Goal: Transaction & Acquisition: Book appointment/travel/reservation

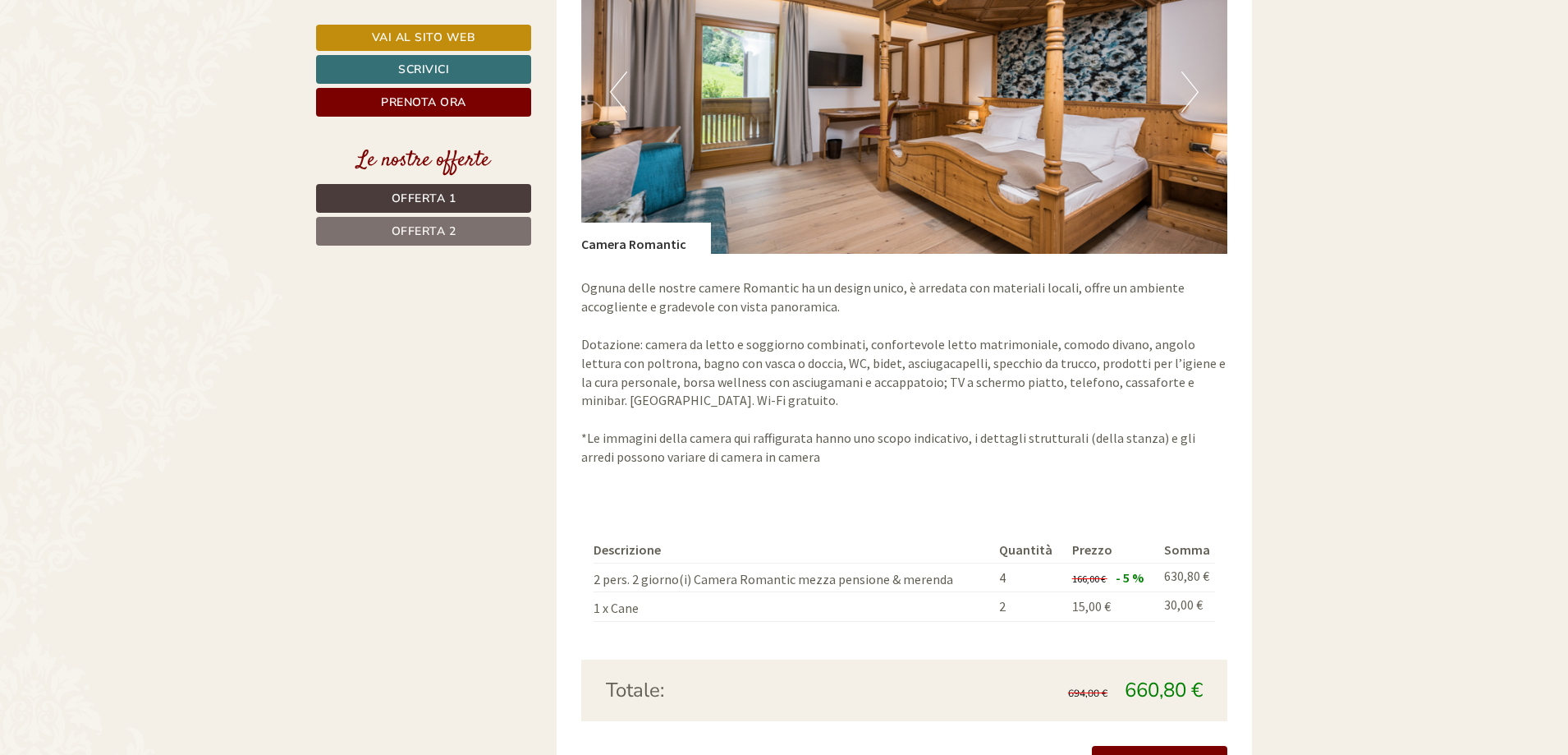
scroll to position [1397, 0]
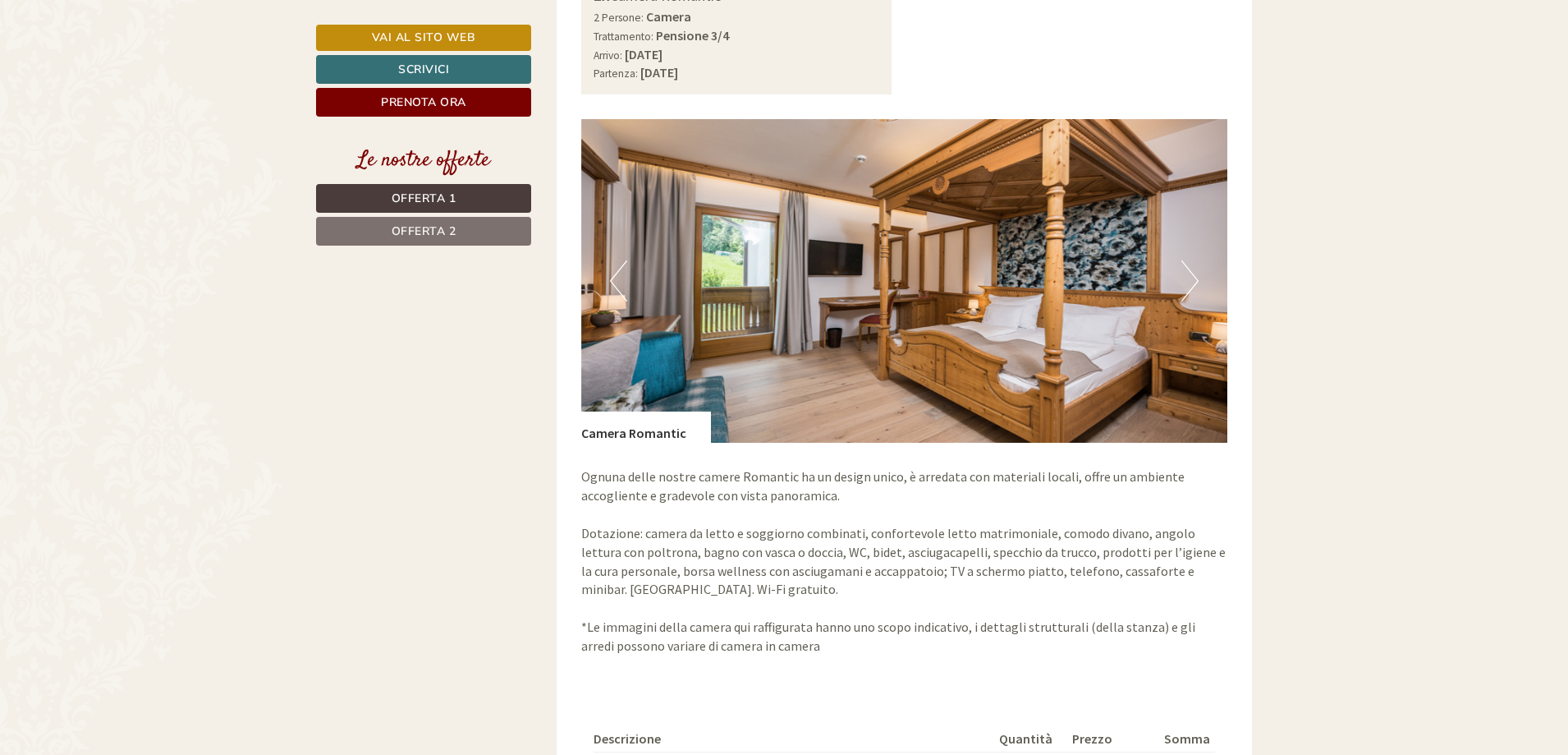
click at [1188, 264] on button "Next" at bounding box center [1190, 280] width 18 height 41
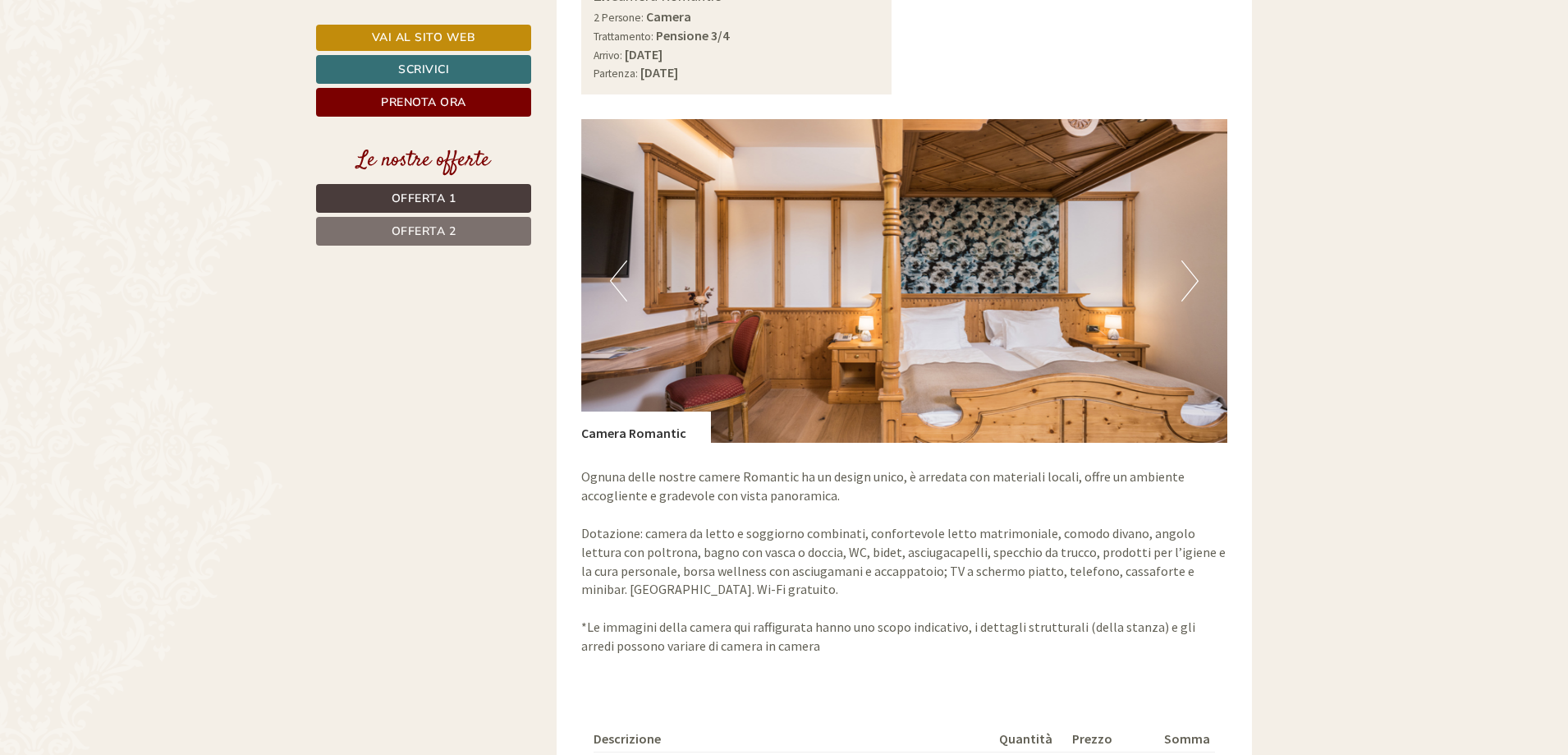
click at [1188, 264] on button "Next" at bounding box center [1190, 280] width 18 height 41
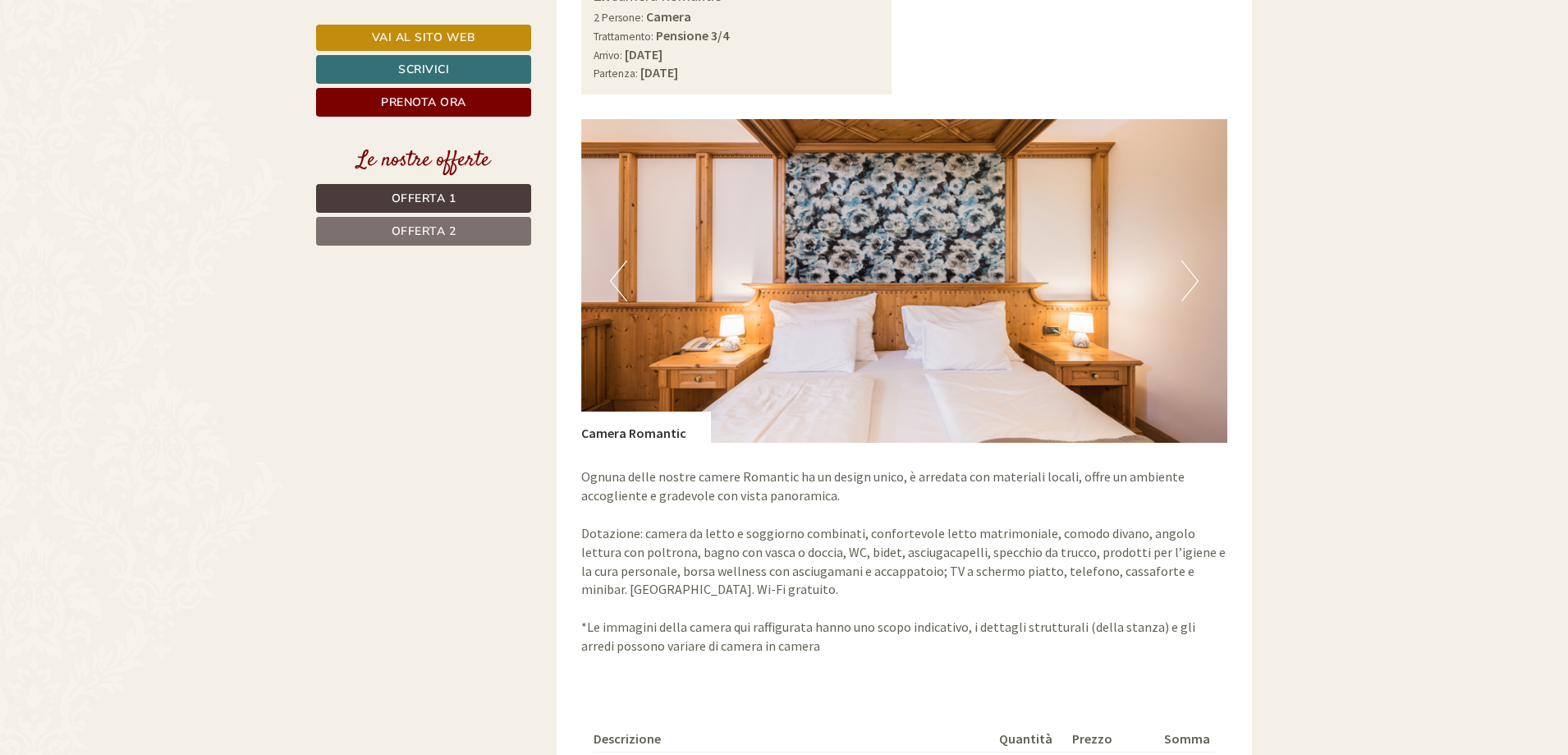
click at [1188, 264] on button "Next" at bounding box center [1190, 280] width 18 height 41
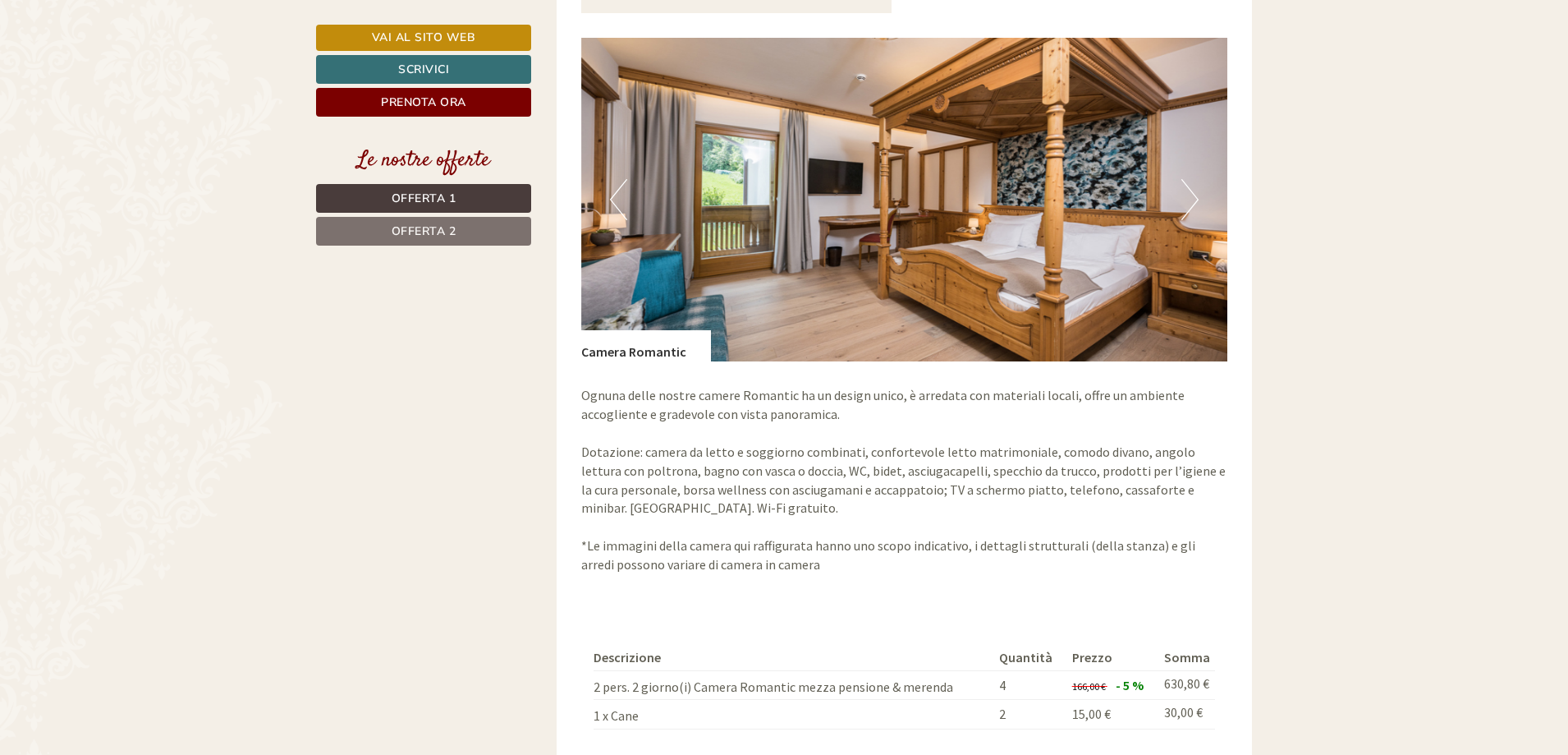
scroll to position [1478, 0]
click at [1193, 181] on button "Next" at bounding box center [1190, 199] width 18 height 41
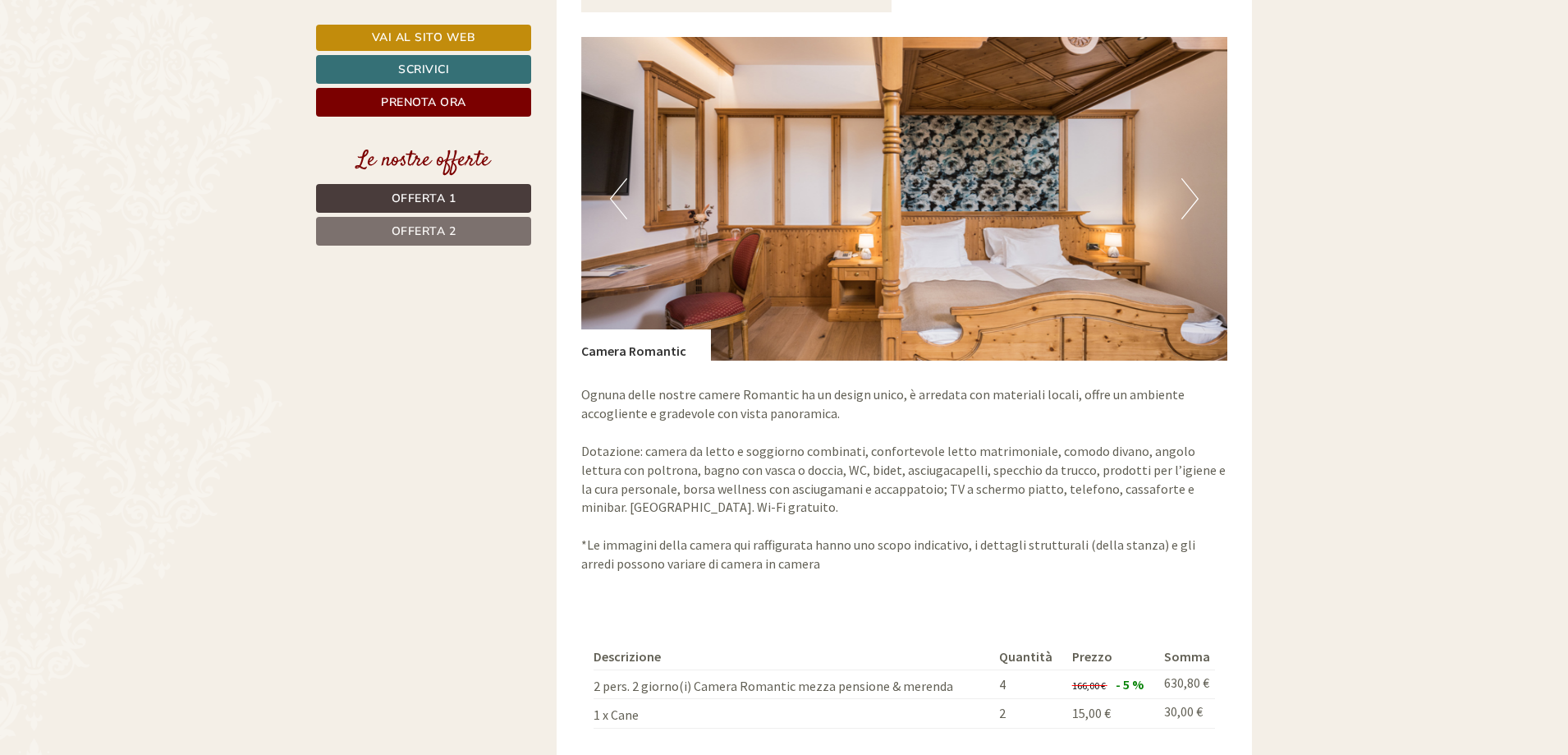
click at [1193, 181] on button "Next" at bounding box center [1190, 199] width 18 height 41
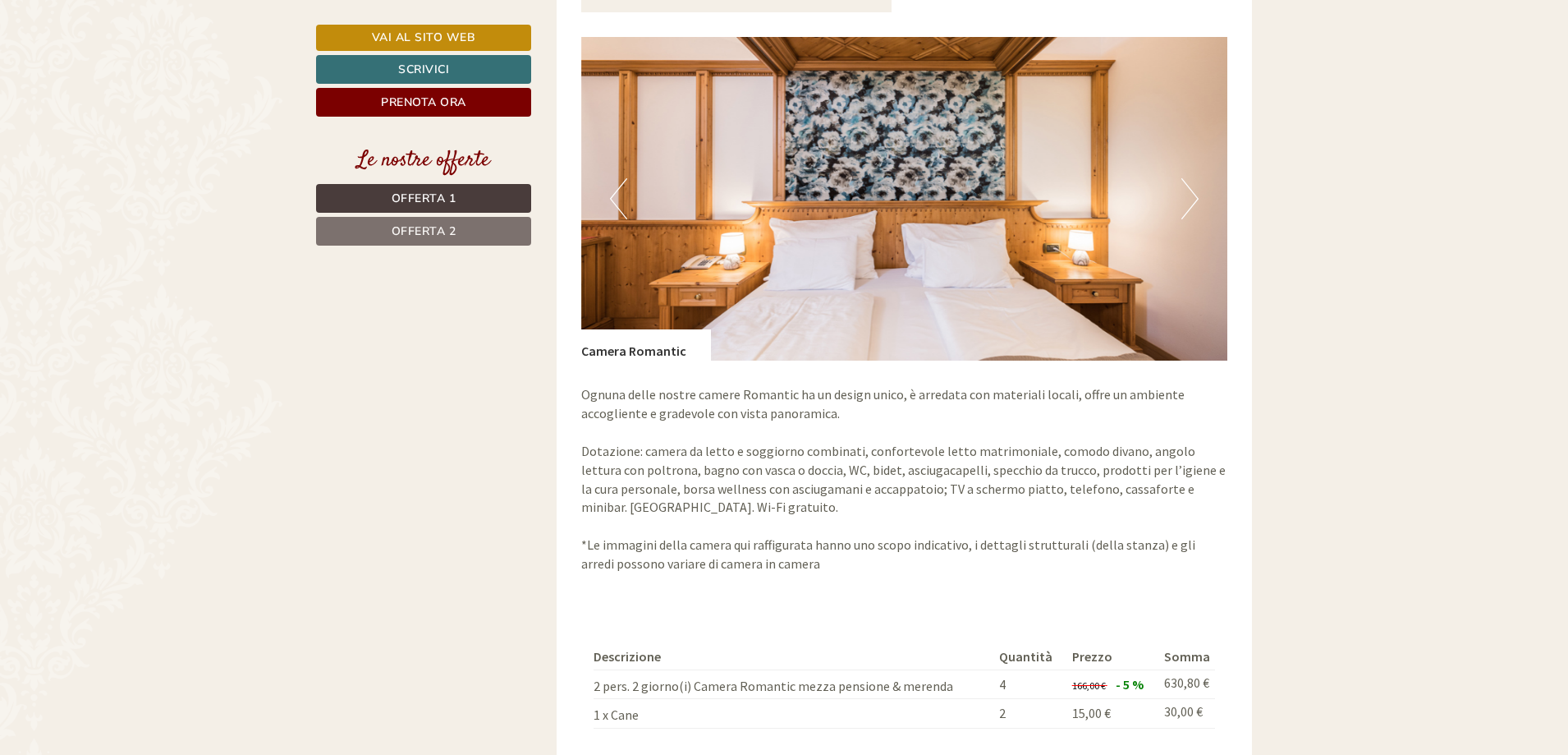
click at [1193, 181] on button "Next" at bounding box center [1190, 199] width 18 height 41
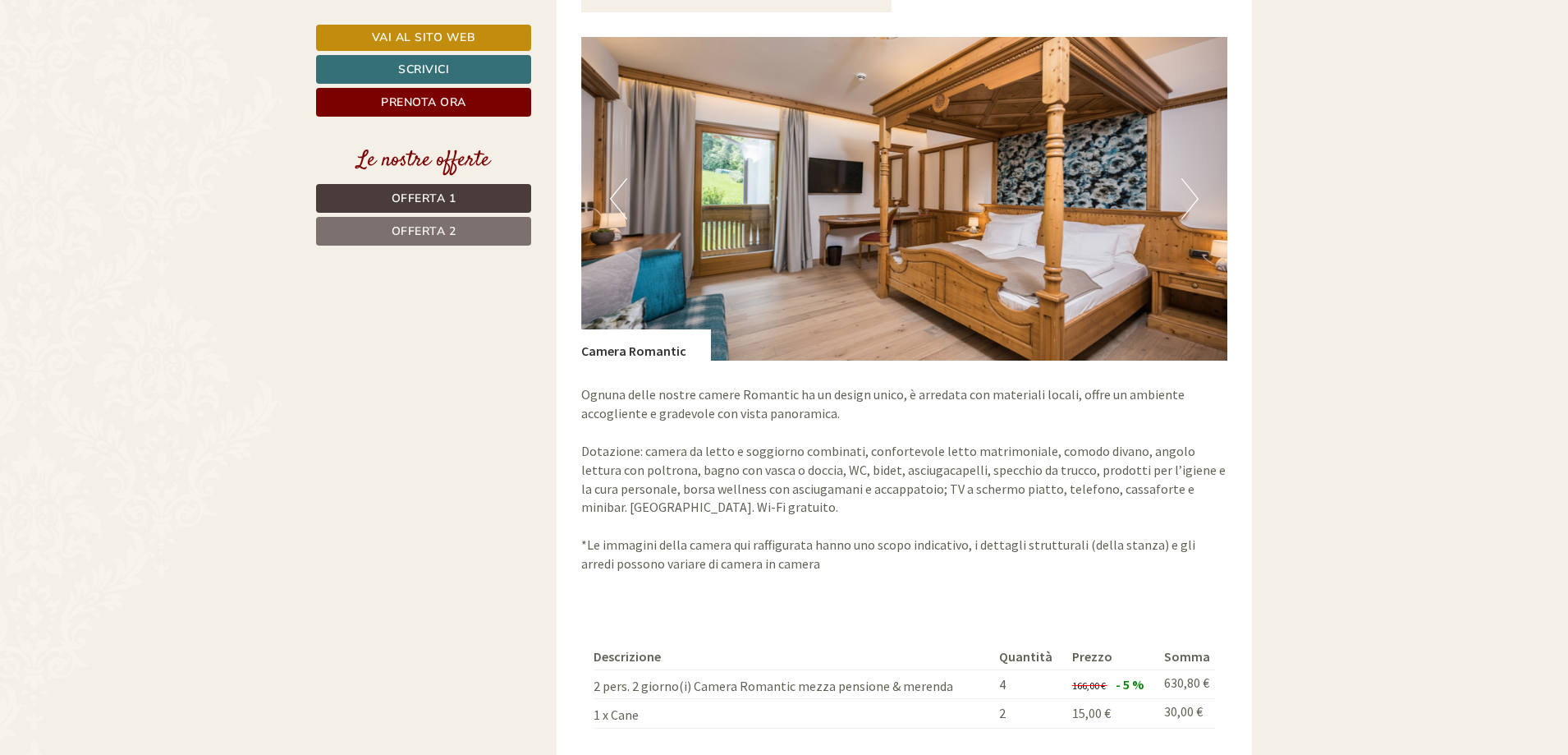
click at [1193, 181] on button "Next" at bounding box center [1190, 199] width 18 height 41
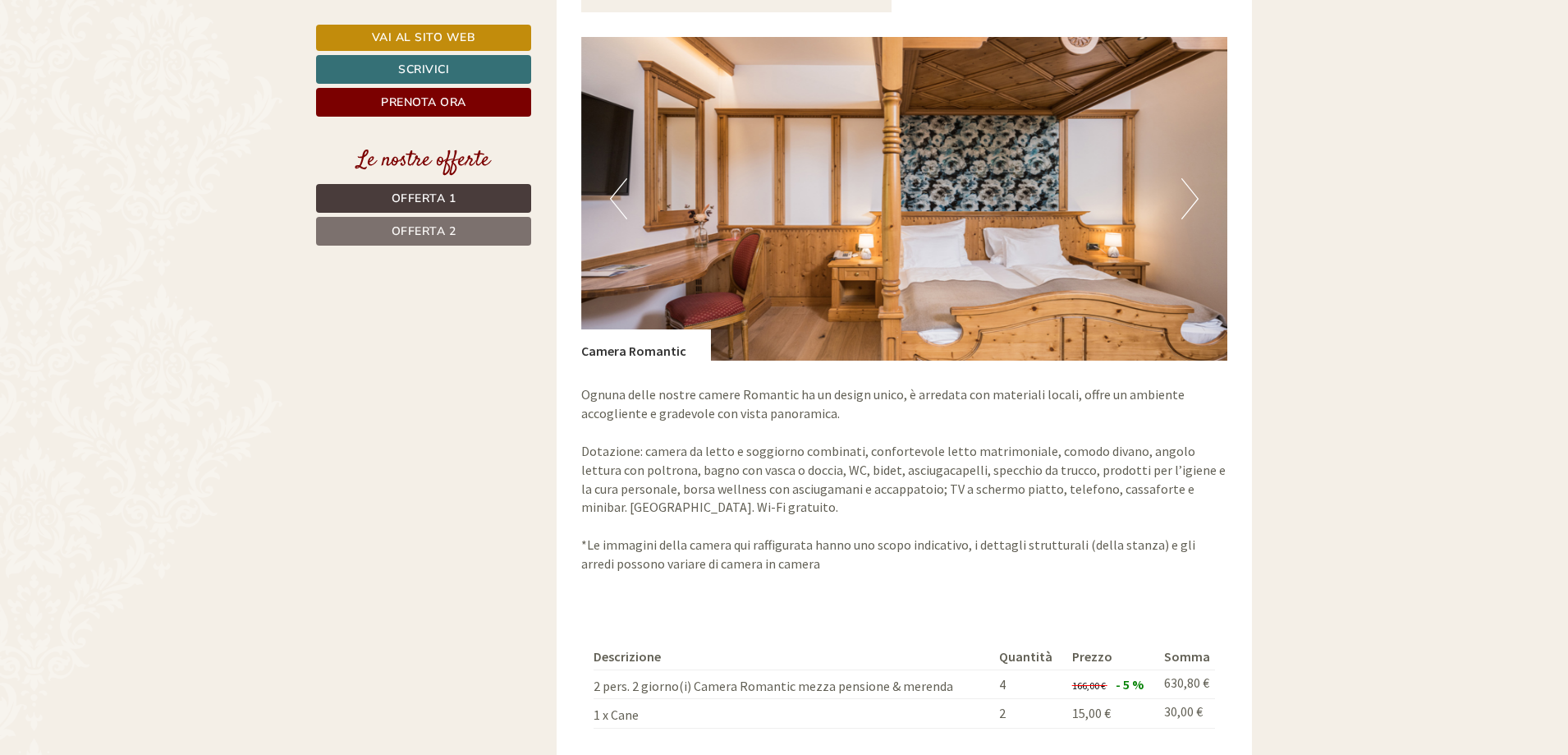
click at [1195, 179] on button "Next" at bounding box center [1190, 199] width 18 height 41
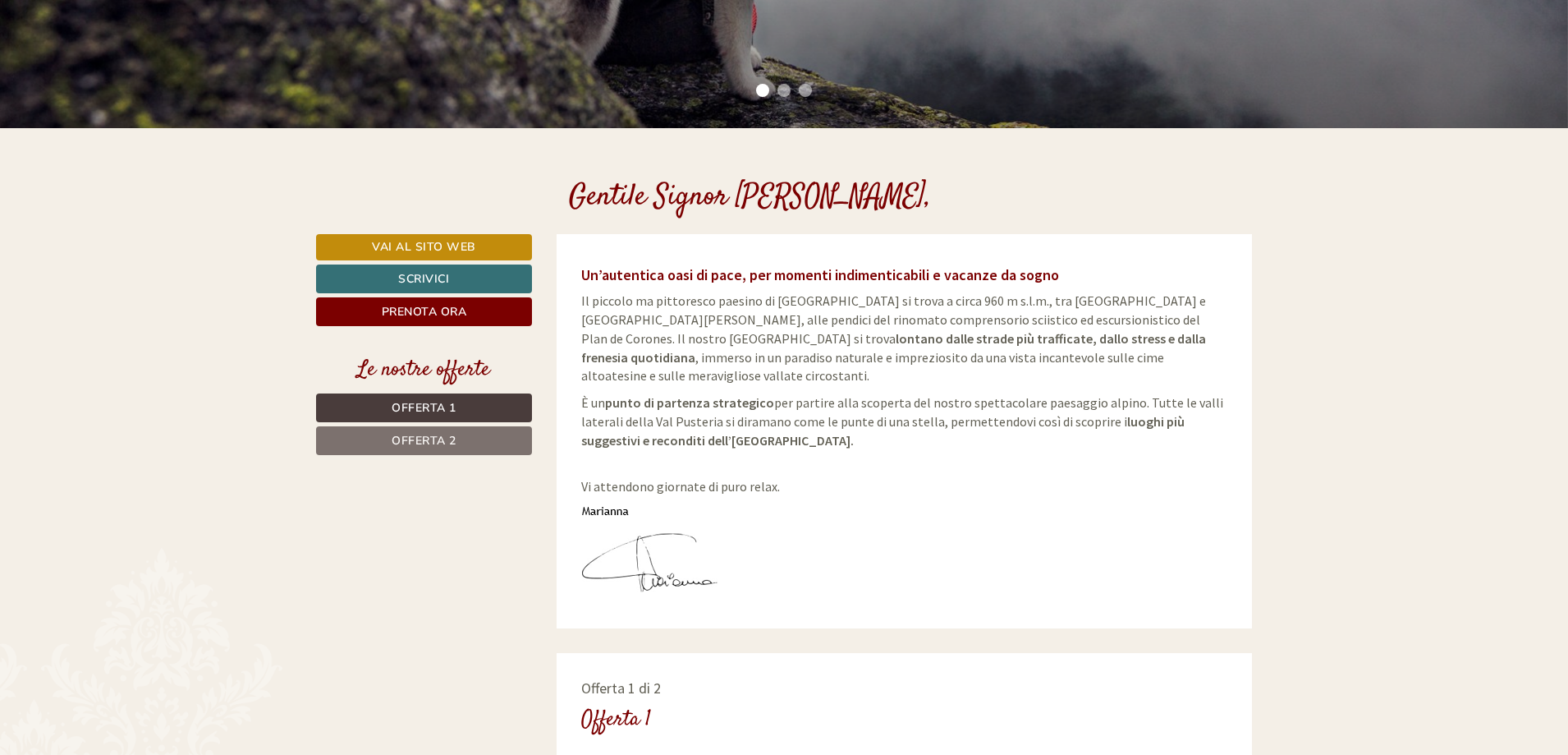
scroll to position [493, 0]
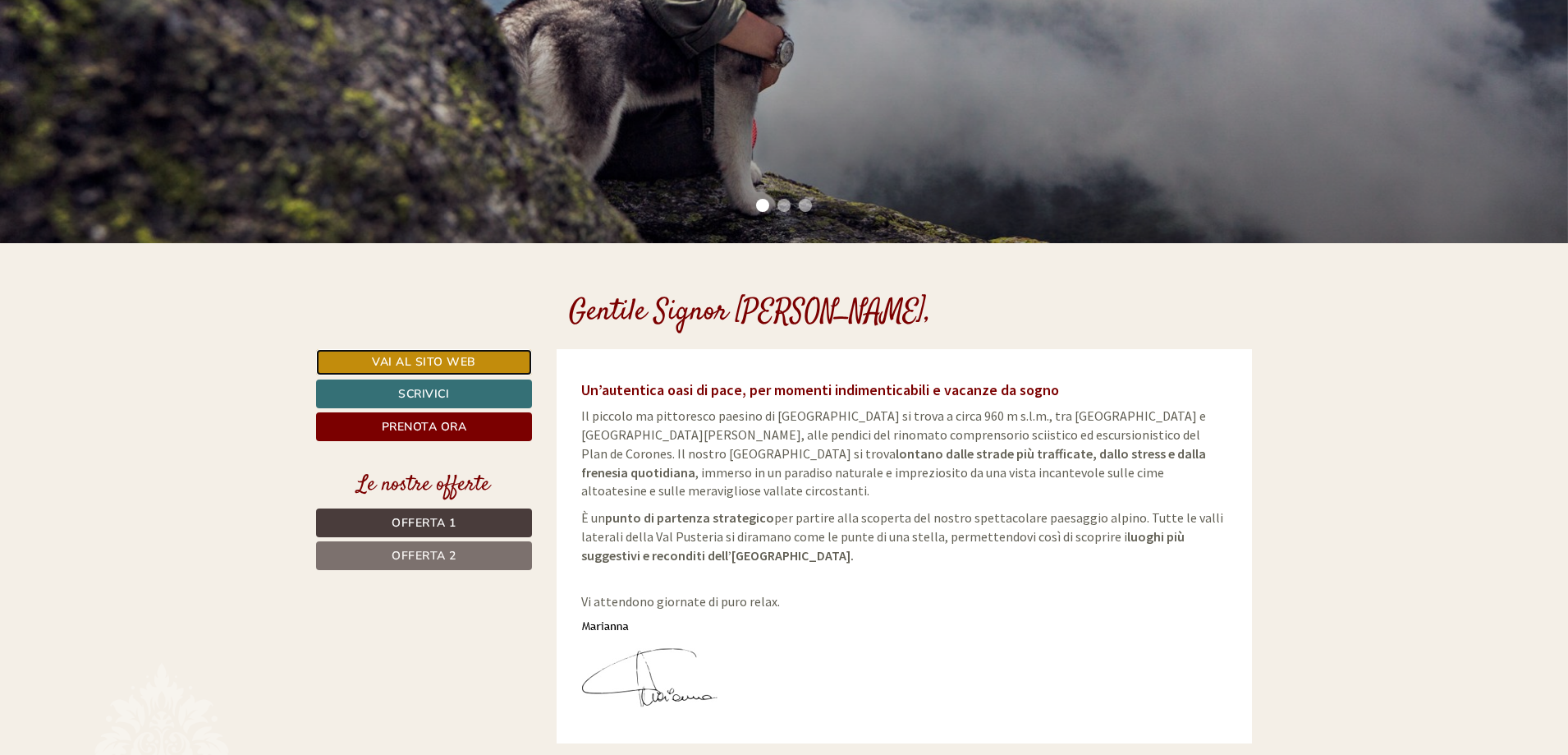
click at [448, 359] on link "Vai al sito web" at bounding box center [424, 362] width 216 height 27
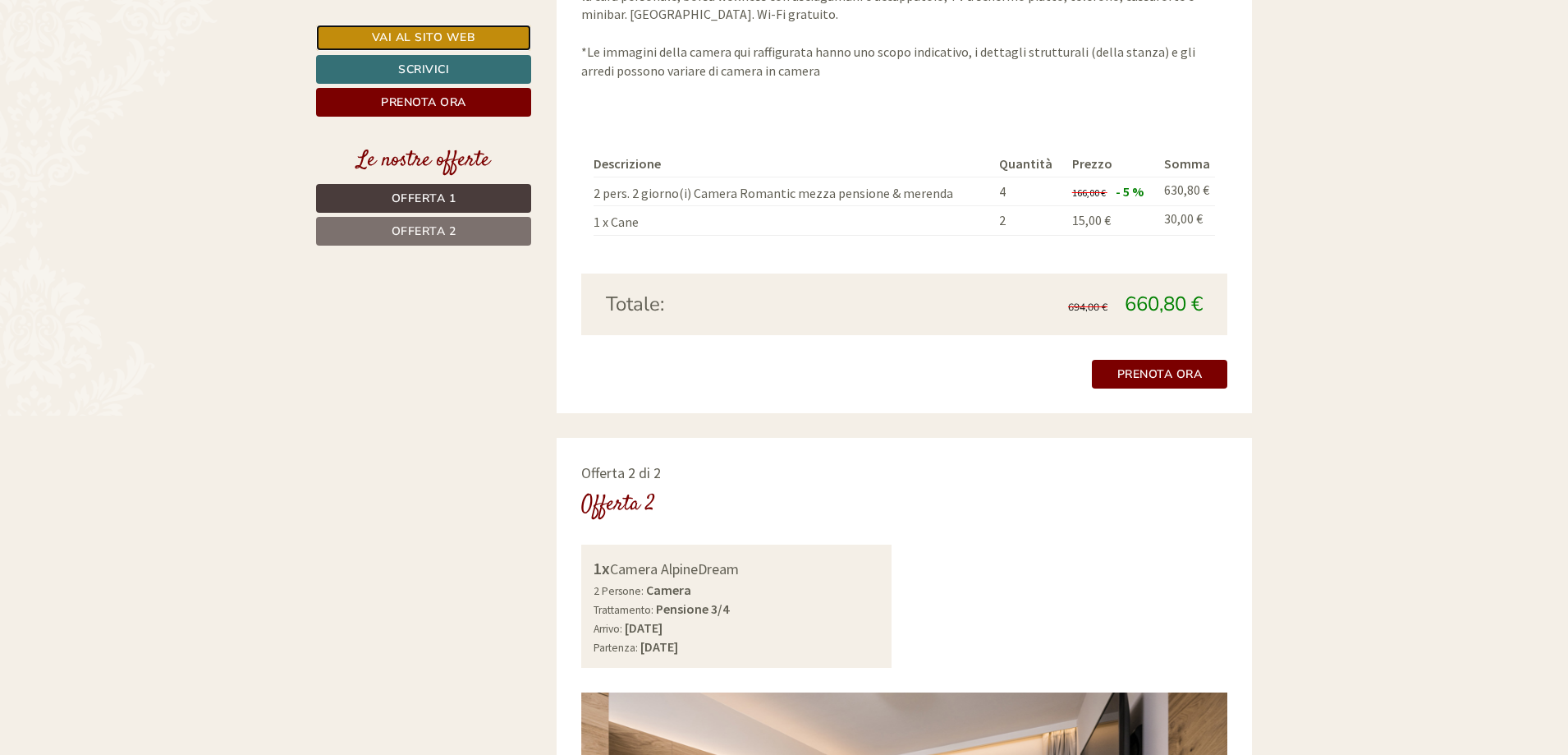
scroll to position [1561, 0]
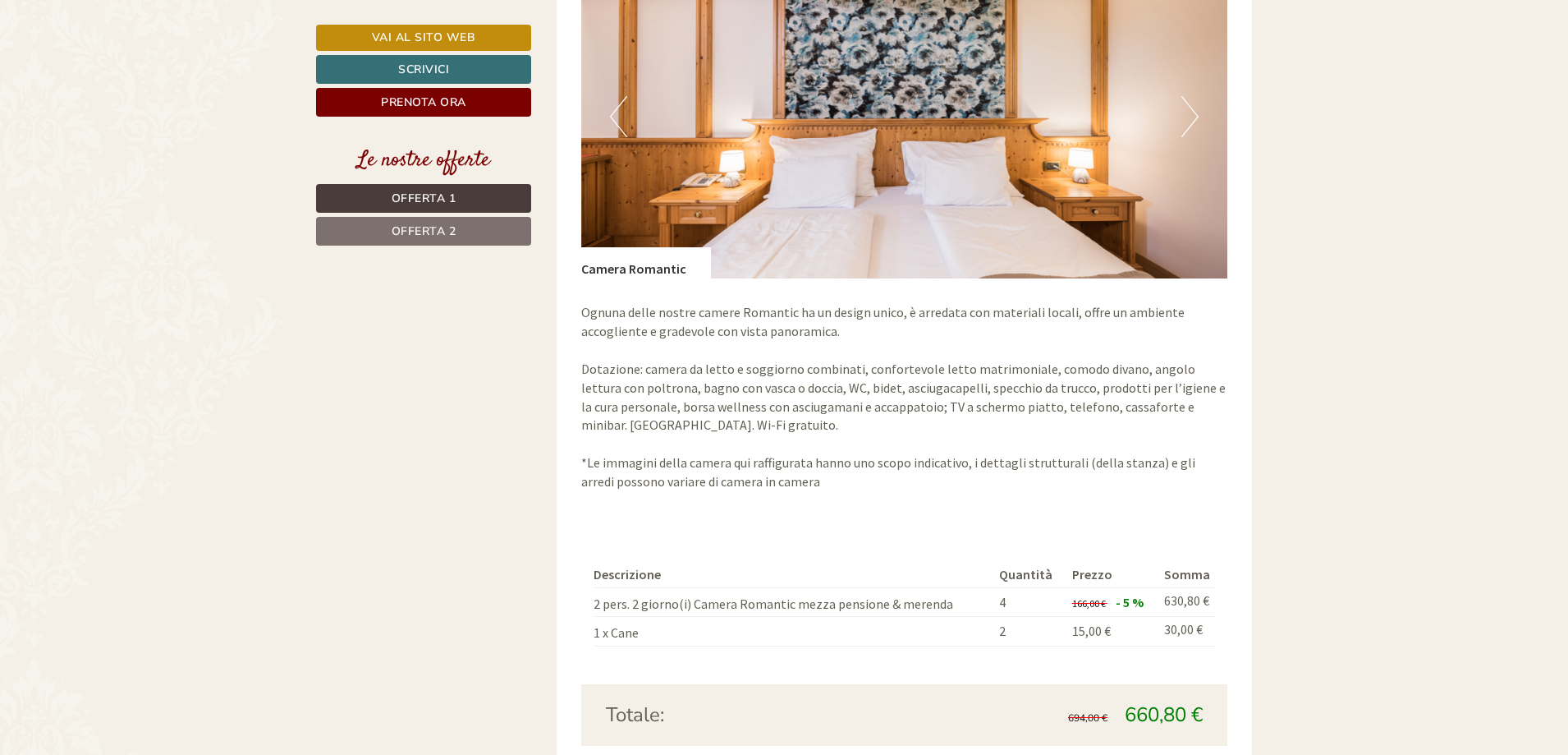
click at [447, 199] on span "Offerta 1" at bounding box center [425, 198] width 65 height 16
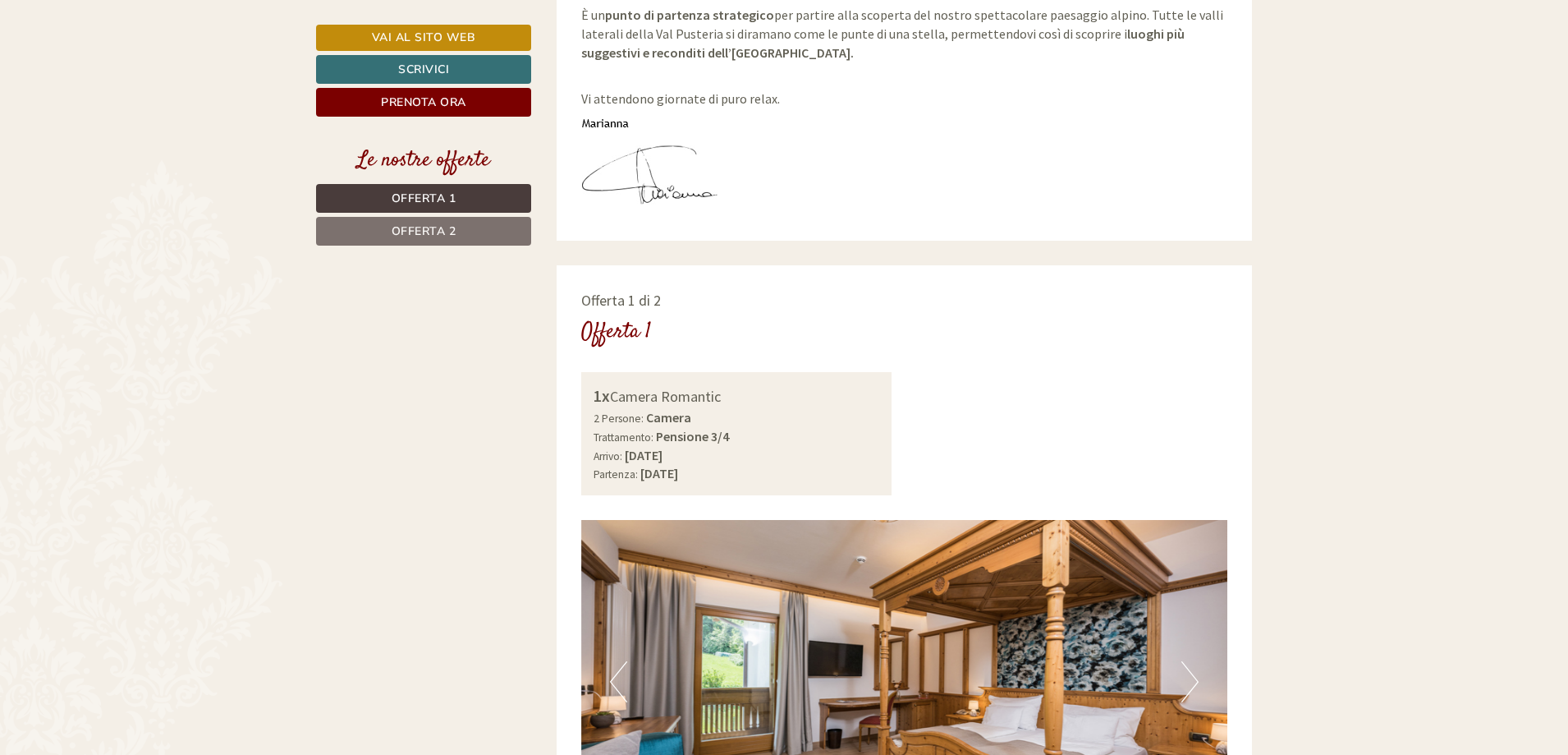
scroll to position [667, 0]
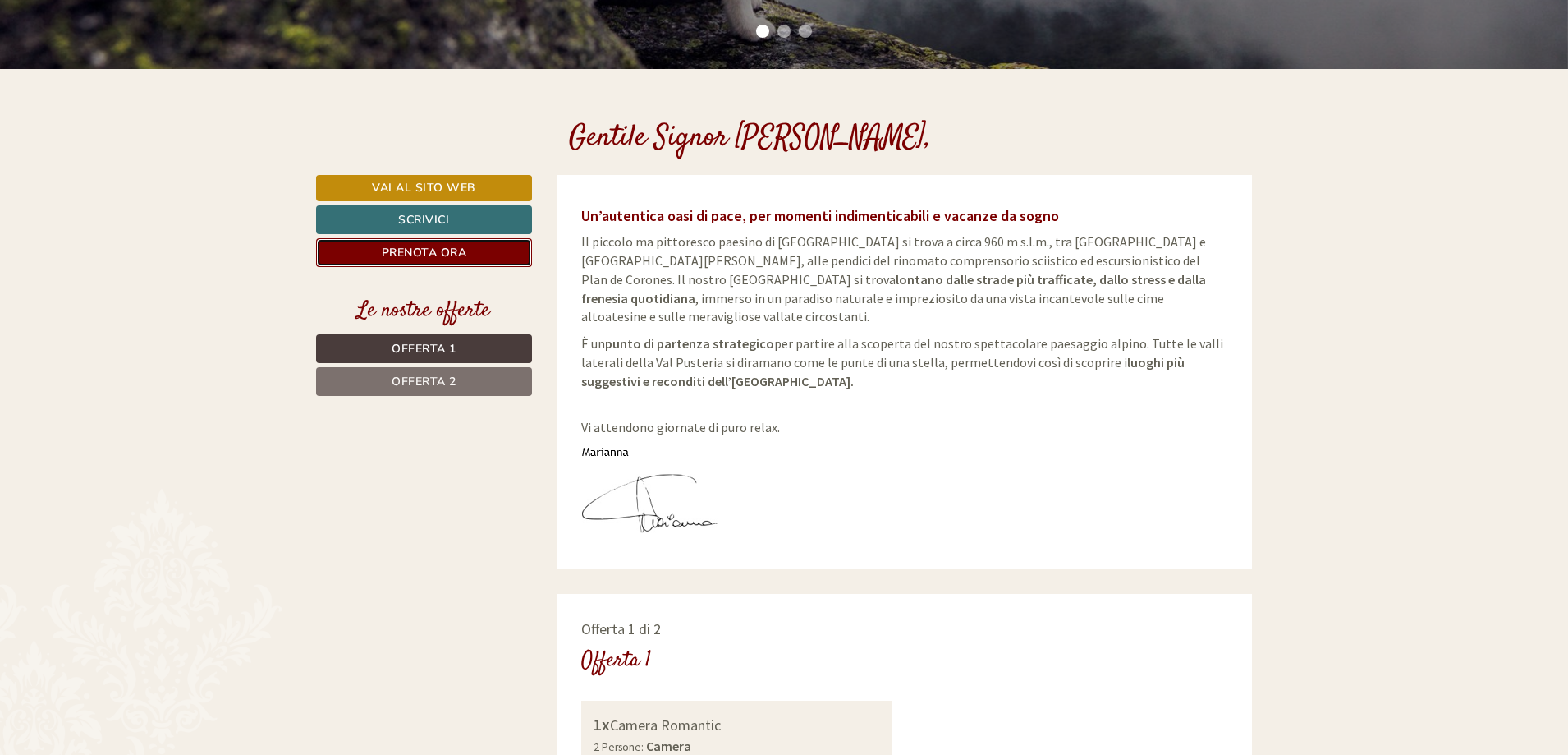
click at [436, 253] on link "Prenota ora" at bounding box center [424, 253] width 216 height 28
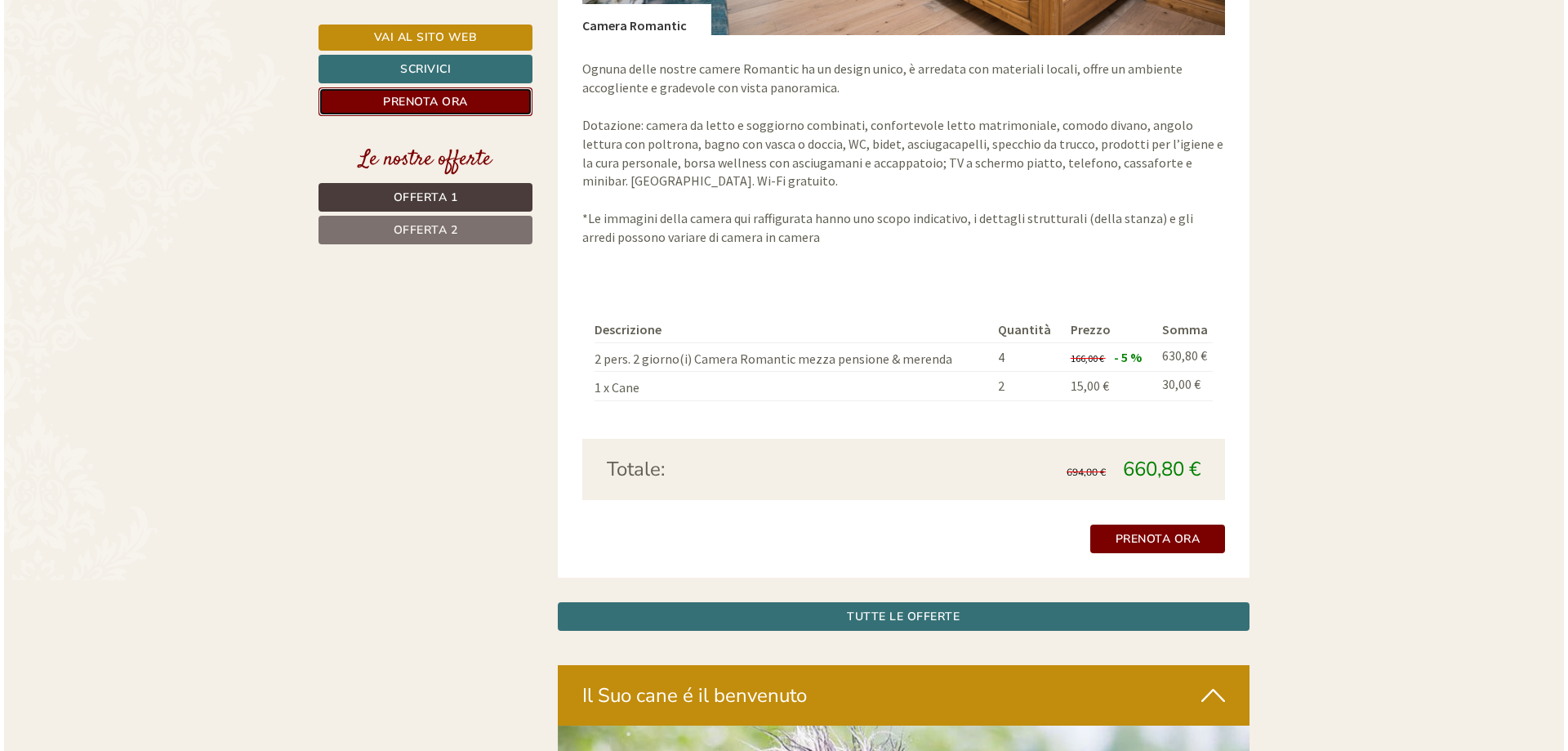
scroll to position [1799, 0]
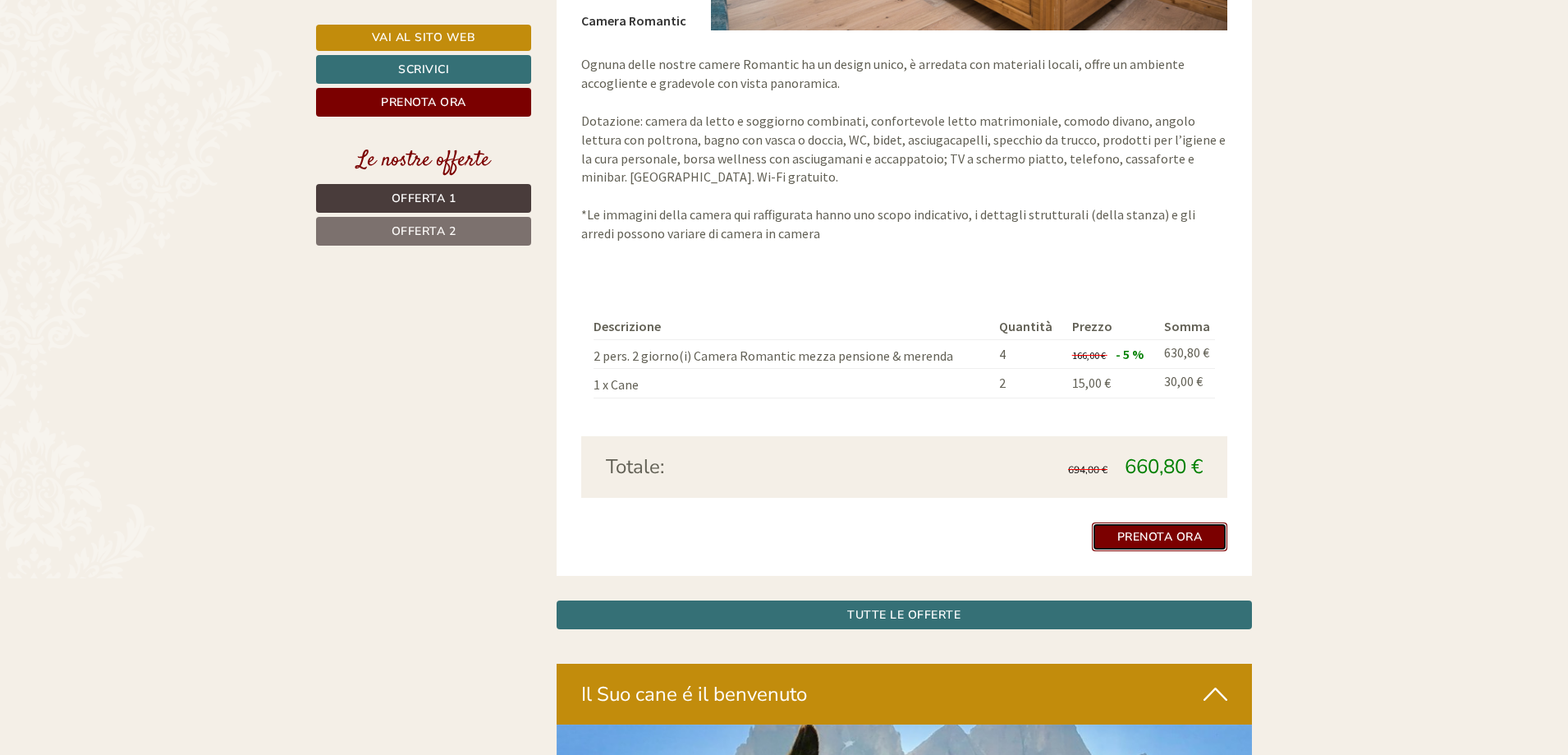
click at [1129, 522] on link "Prenota ora" at bounding box center [1159, 536] width 136 height 28
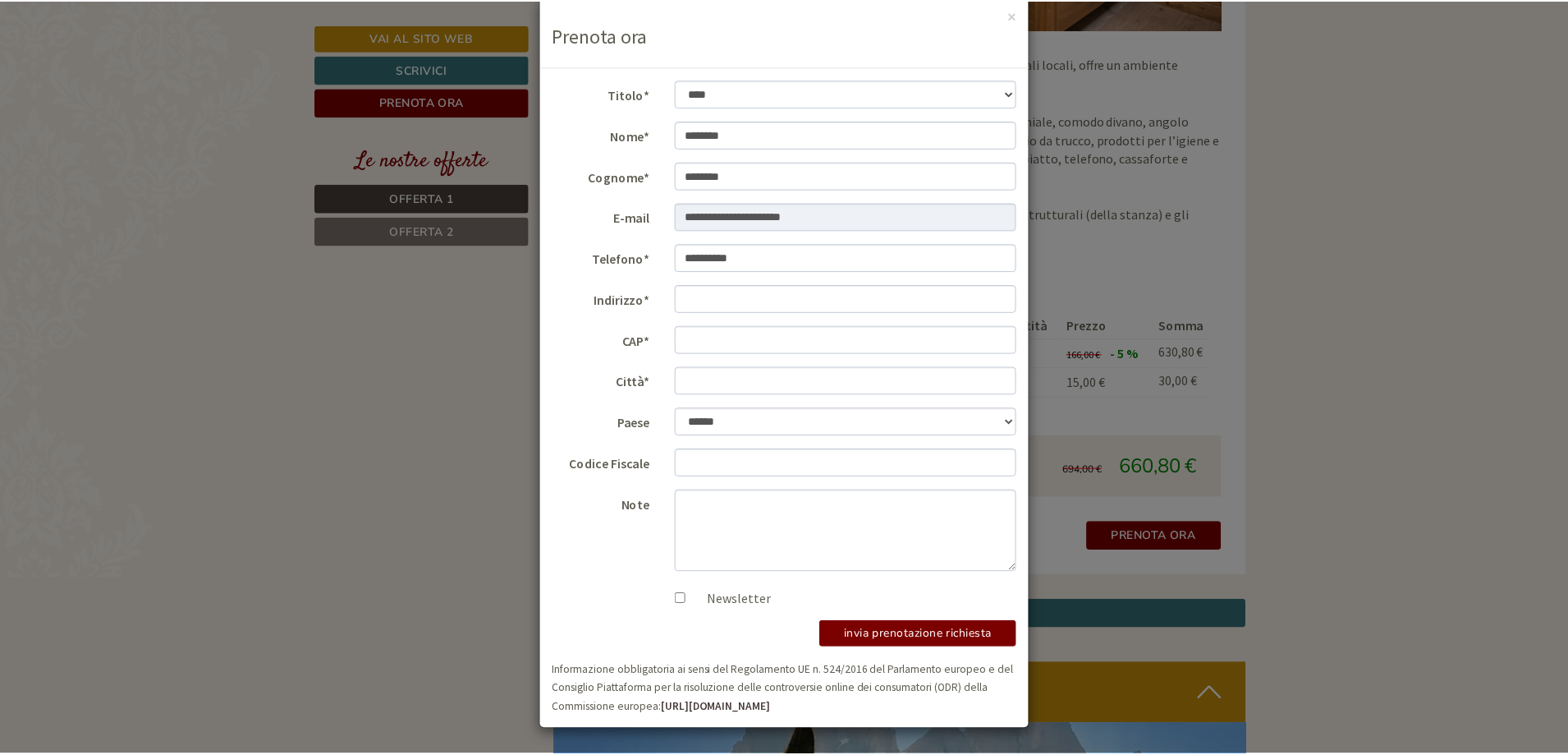
scroll to position [0, 0]
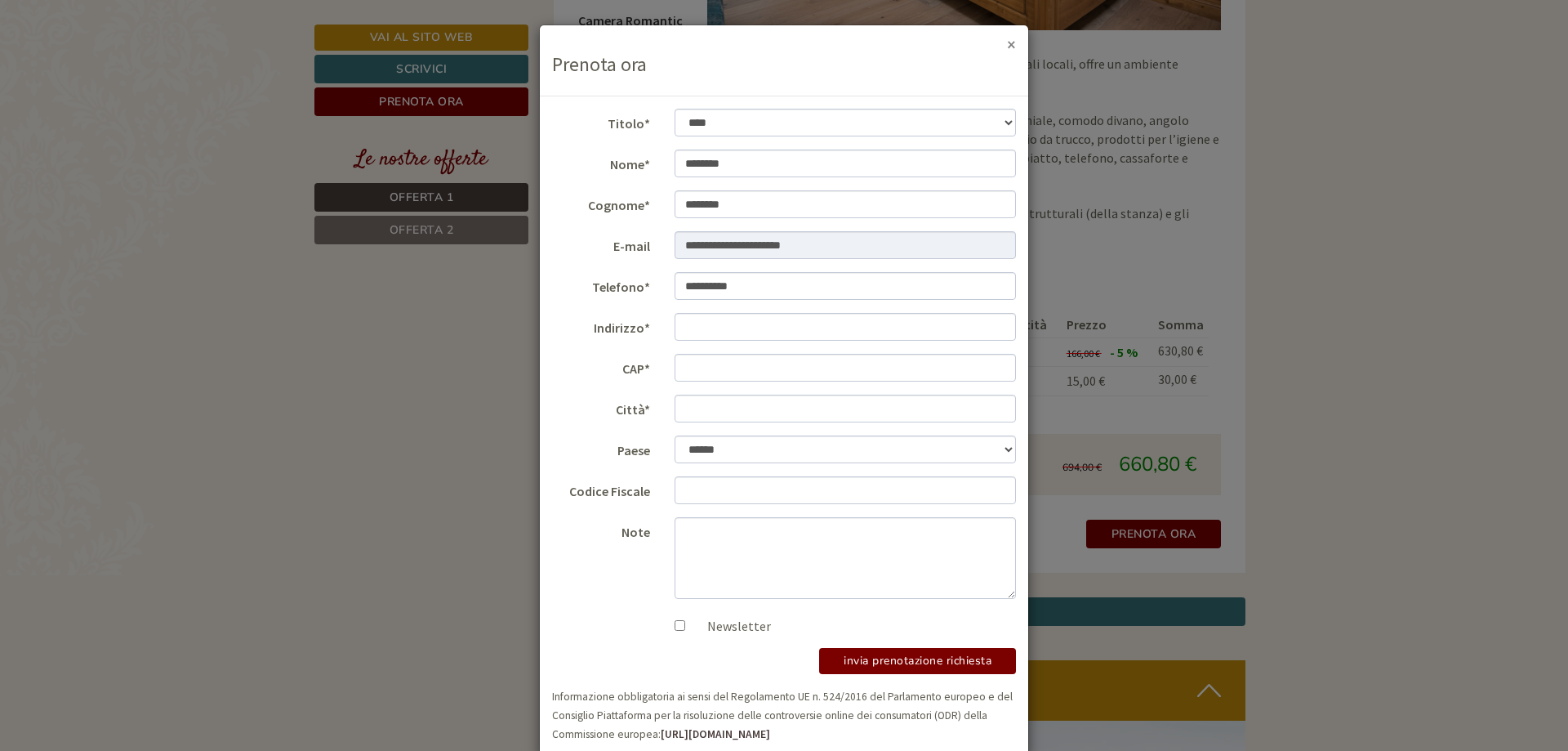
click at [1007, 42] on button "×" at bounding box center [1011, 44] width 9 height 17
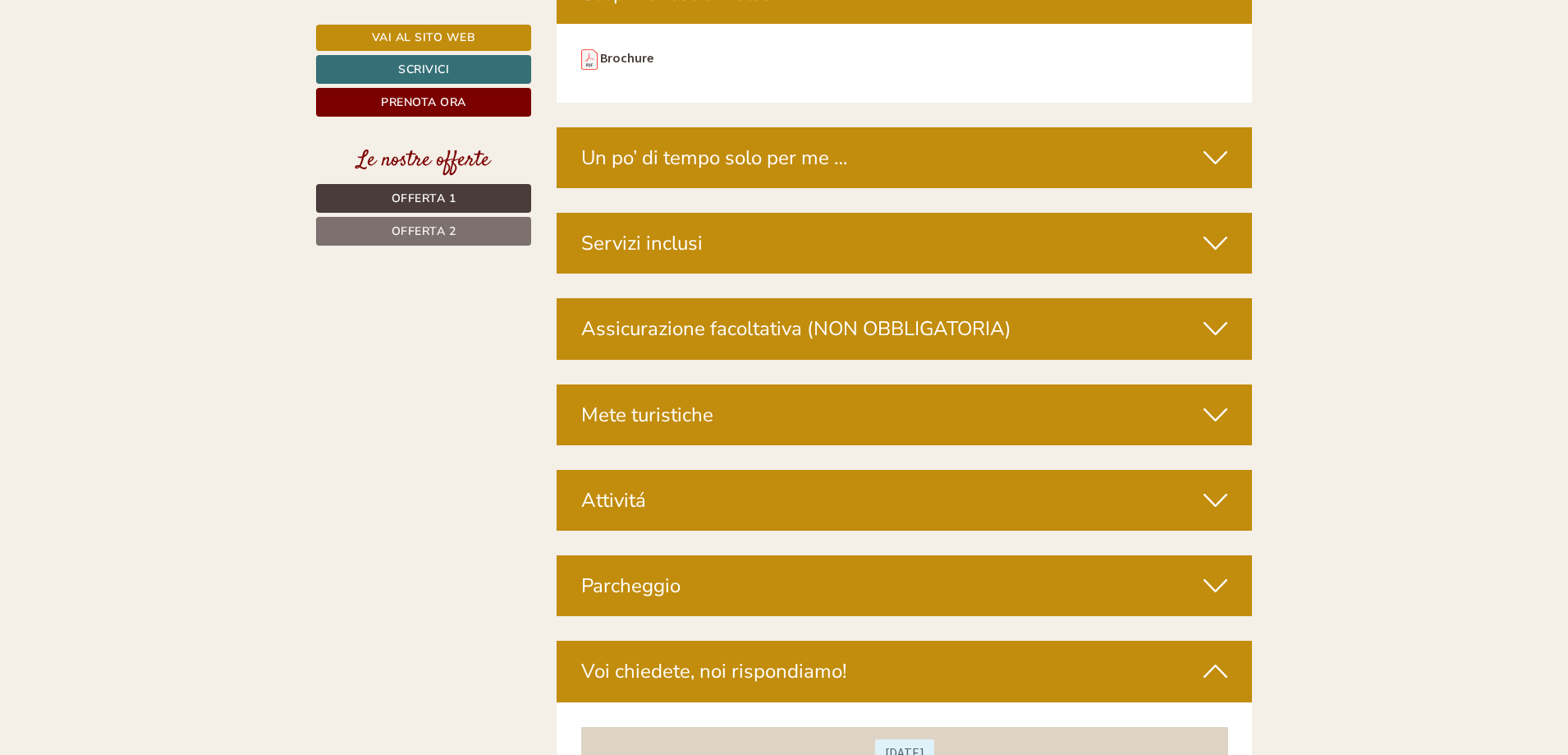
scroll to position [6078, 0]
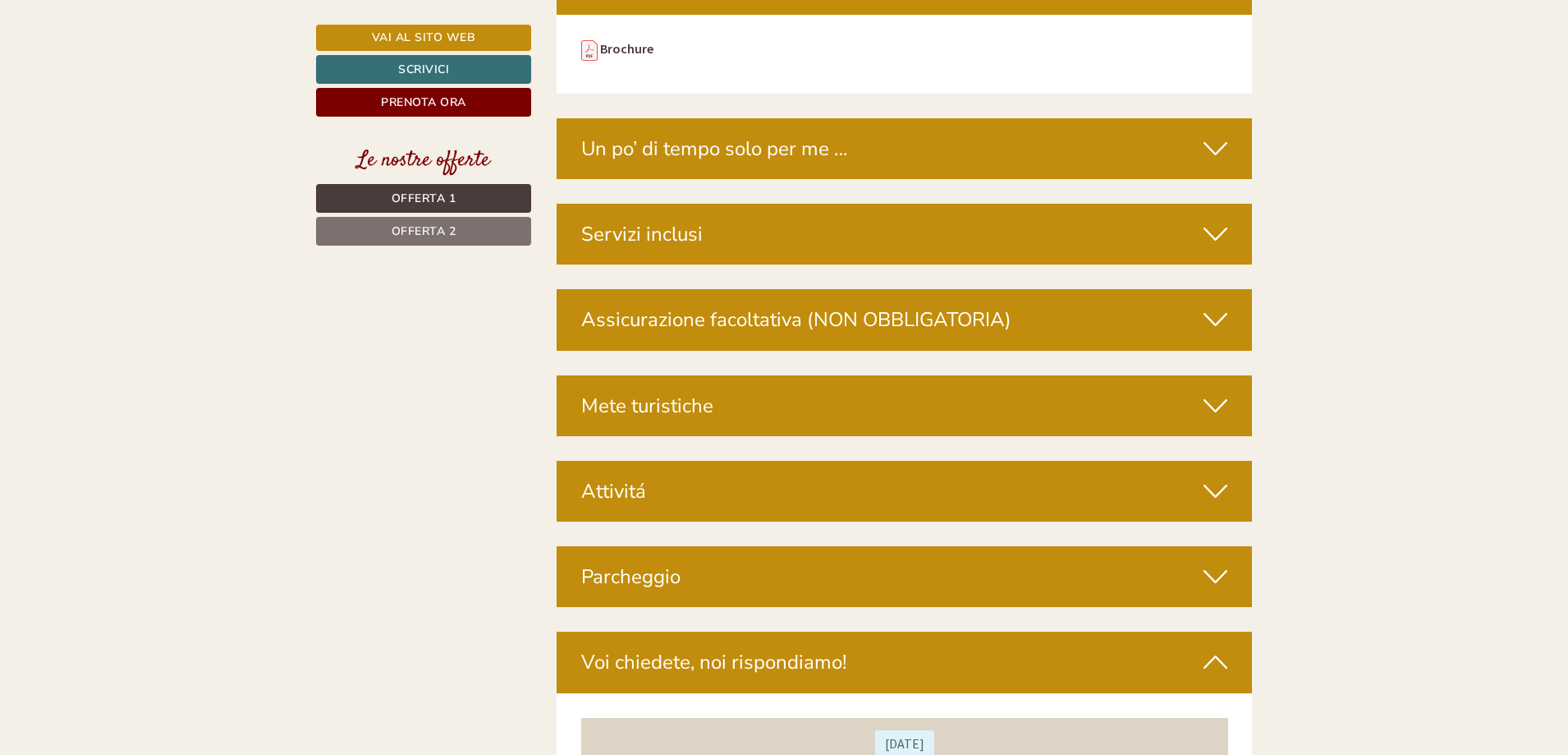
click at [833, 118] on div "Un po’ di tempo solo per me …" at bounding box center [904, 148] width 696 height 61
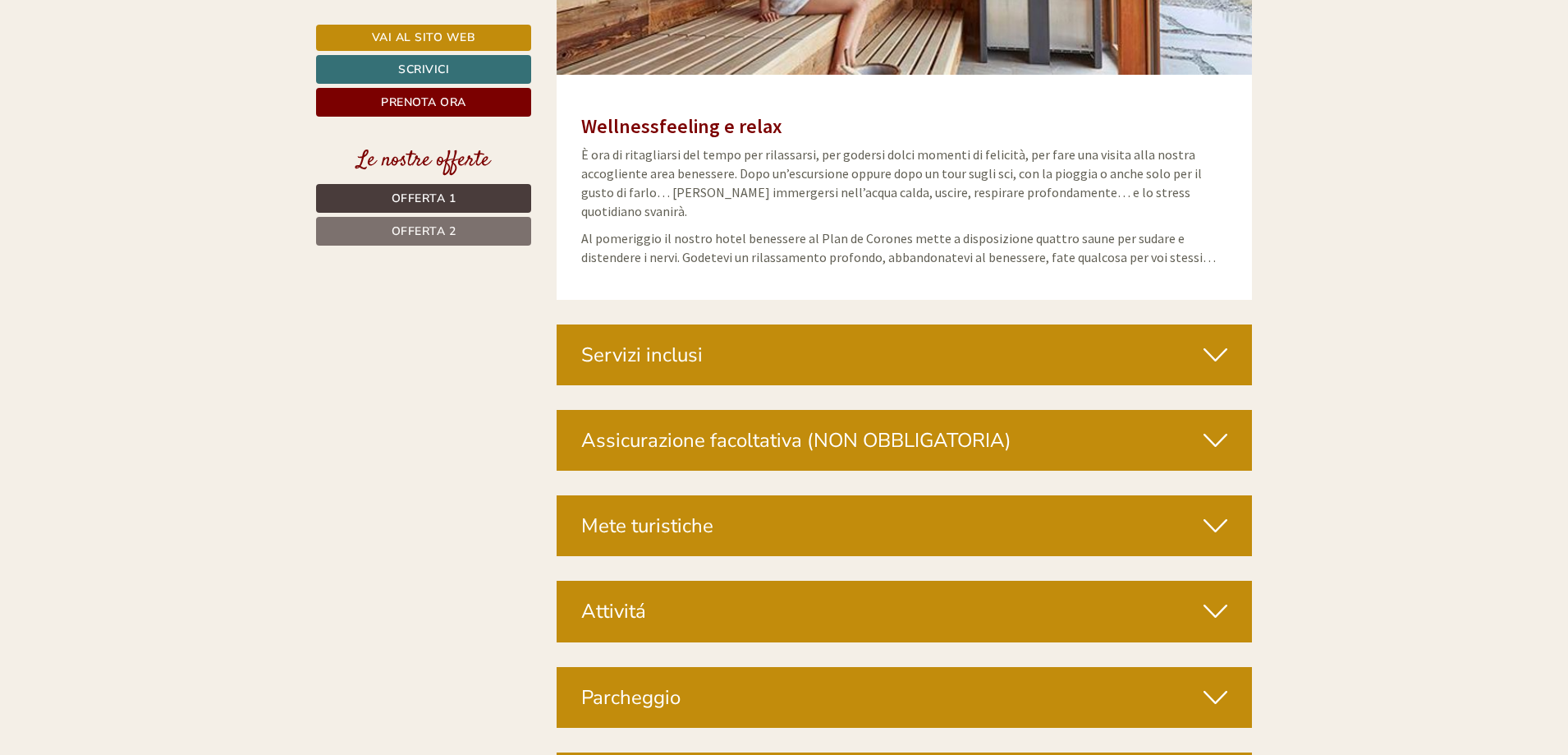
scroll to position [6571, 0]
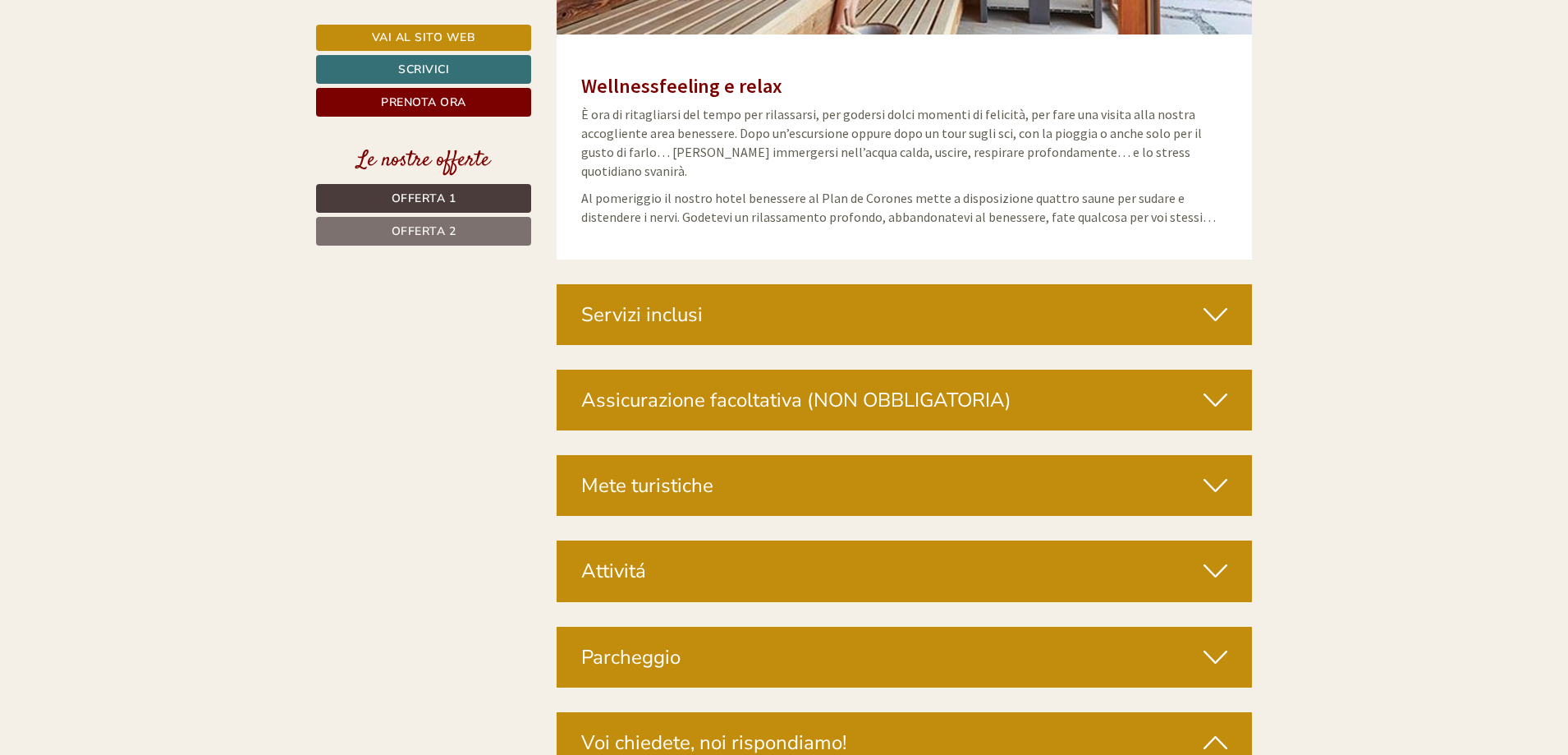
click at [835, 284] on div "Servizi inclusi" at bounding box center [904, 315] width 696 height 61
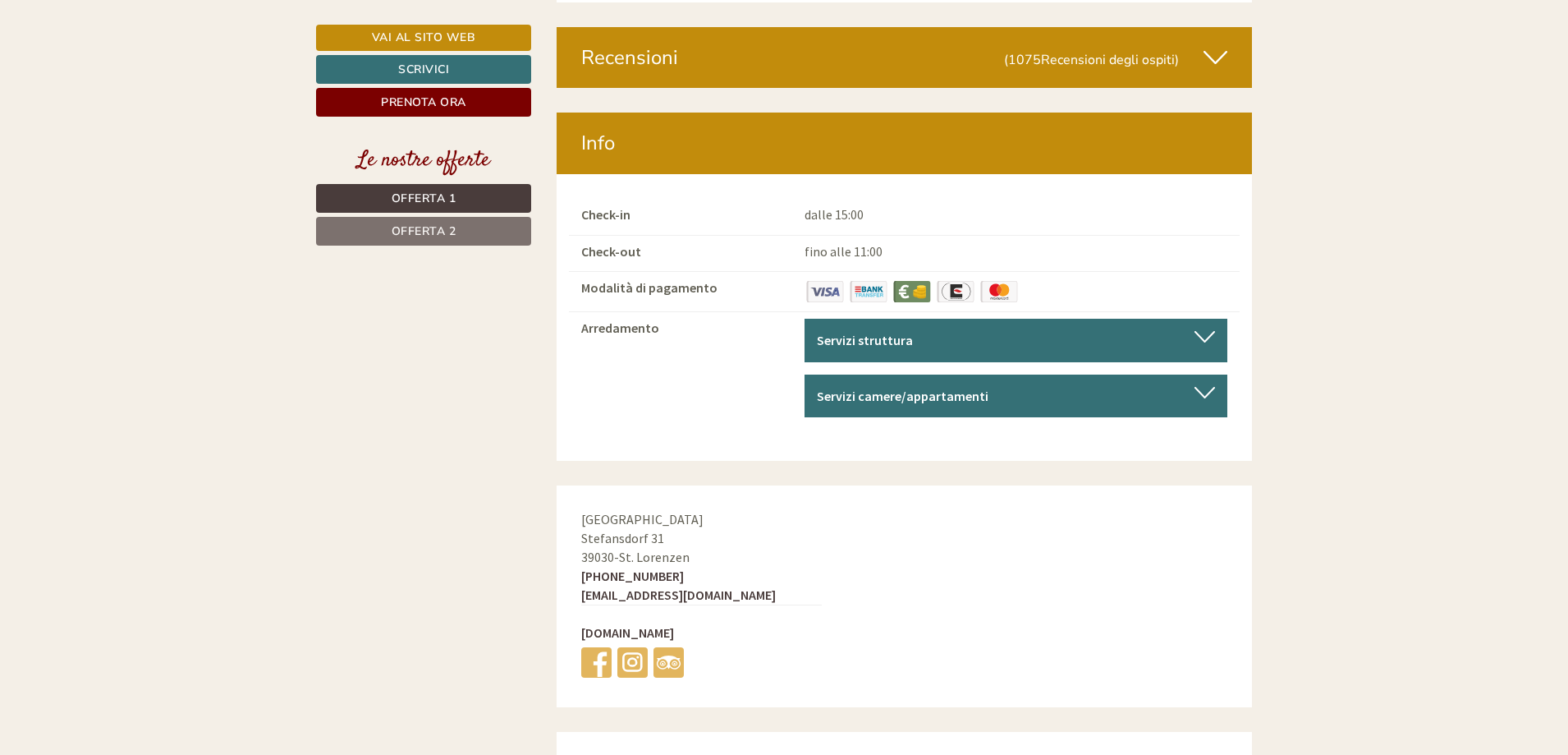
scroll to position [9493, 0]
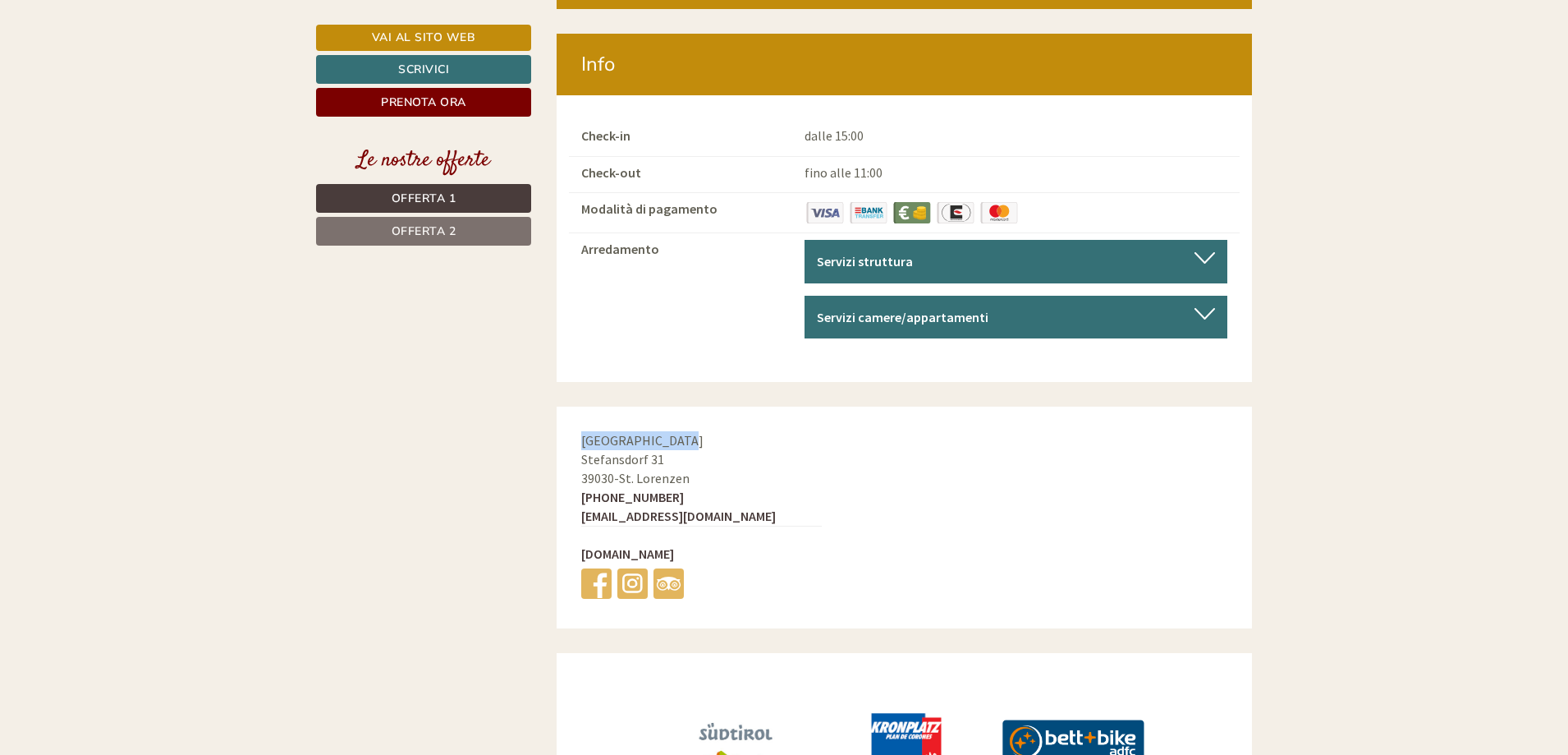
drag, startPoint x: 674, startPoint y: 310, endPoint x: 583, endPoint y: 308, distance: 91.0
click at [583, 432] on span "[GEOGRAPHIC_DATA]" at bounding box center [642, 440] width 123 height 17
copy span "[GEOGRAPHIC_DATA]"
